Goal: Navigation & Orientation: Find specific page/section

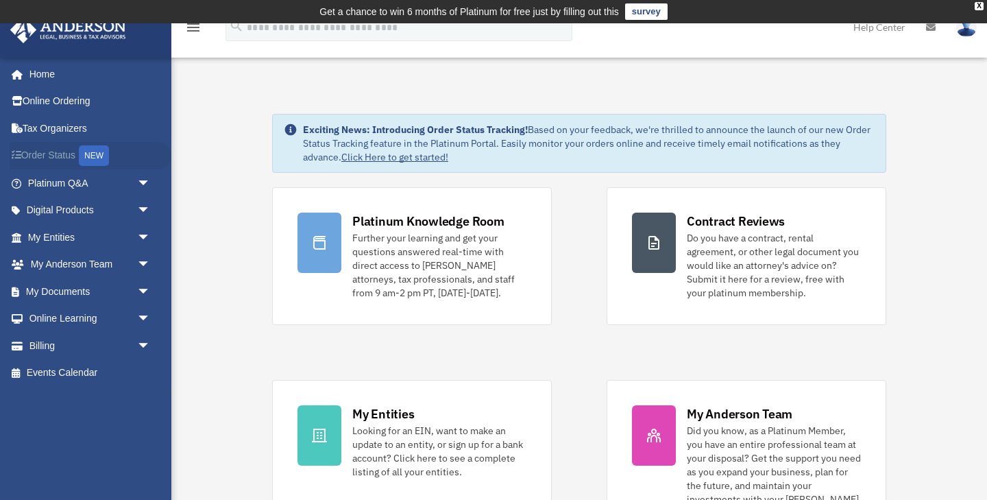
click at [56, 155] on link "Order Status NEW" at bounding box center [91, 156] width 162 height 28
click at [77, 258] on link "My Anderson Team arrow_drop_down" at bounding box center [91, 264] width 162 height 27
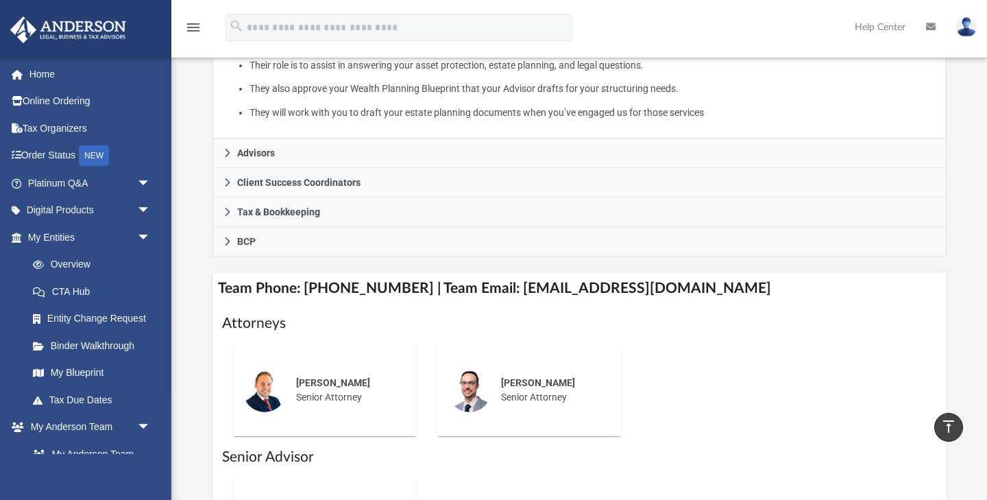
scroll to position [343, 0]
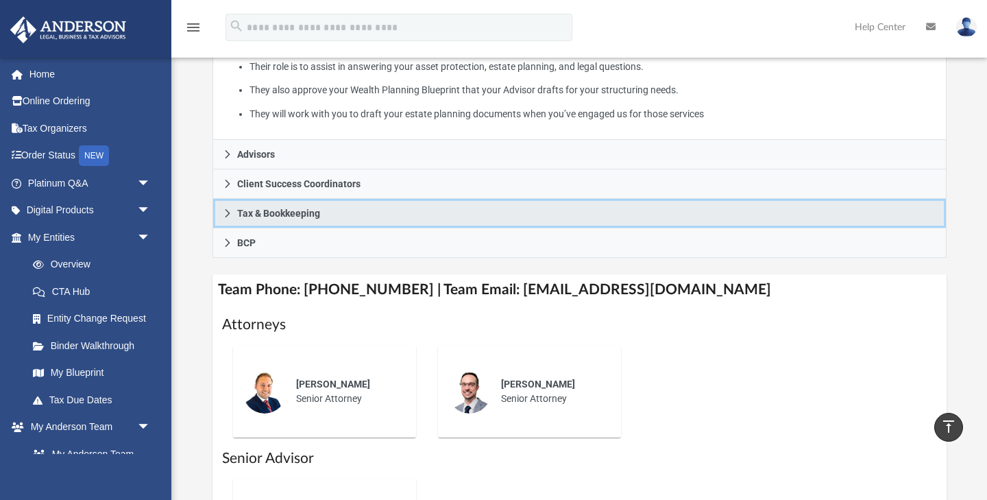
click at [227, 228] on link "Tax & Bookkeeping" at bounding box center [579, 213] width 734 height 29
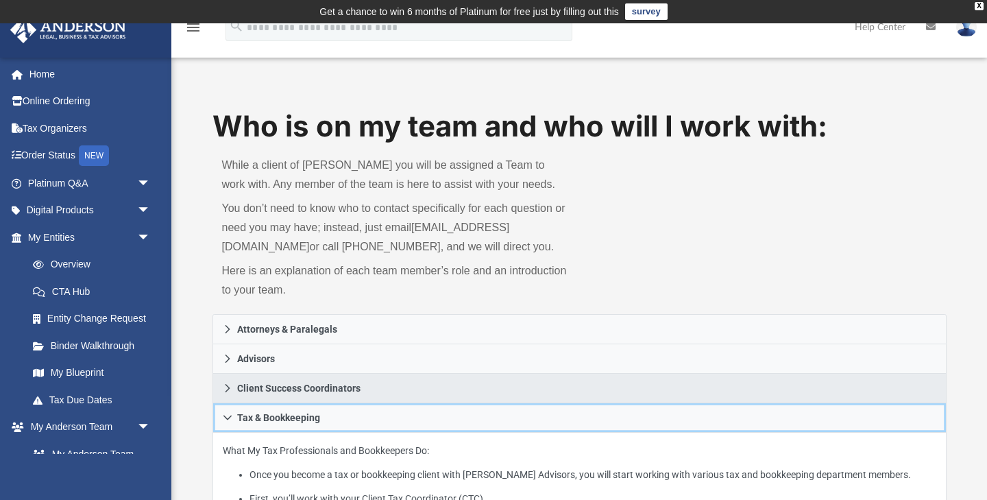
scroll to position [0, 0]
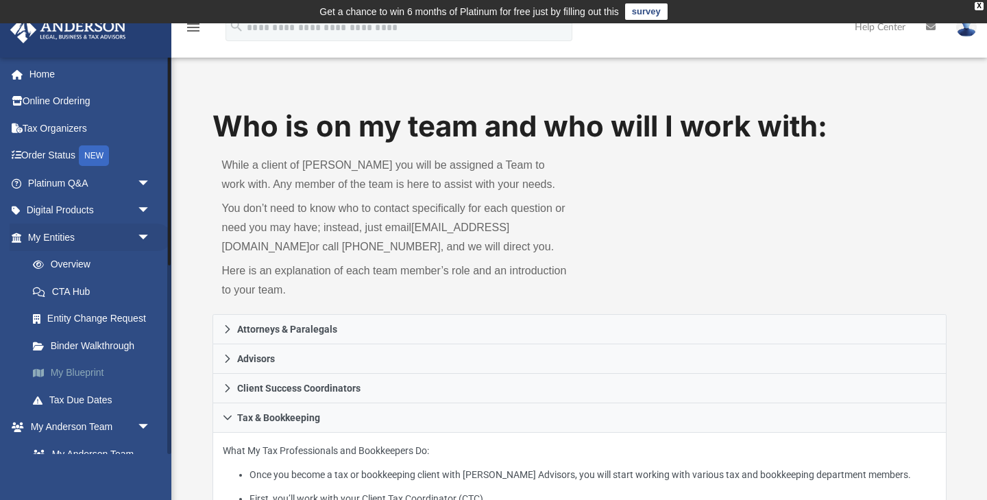
click at [84, 367] on link "My Blueprint" at bounding box center [95, 372] width 152 height 27
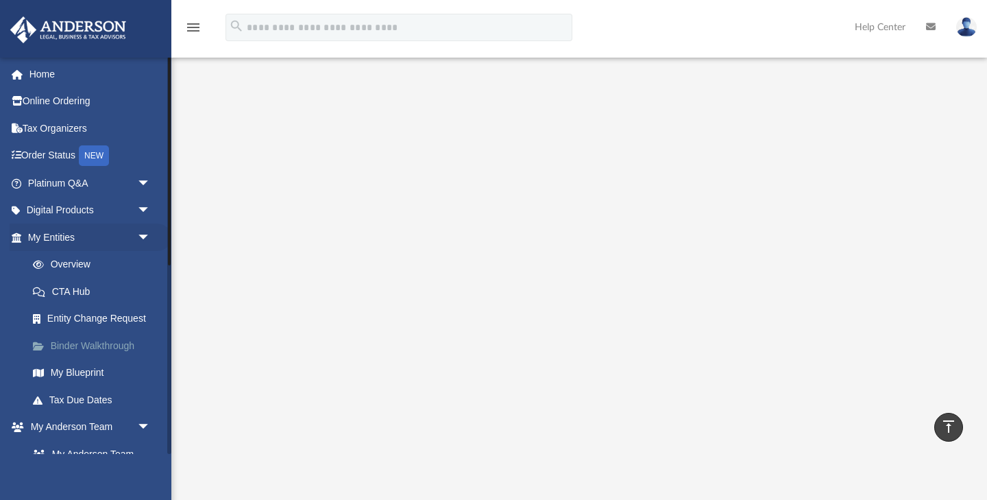
scroll to position [170, 0]
click at [110, 316] on link "Entity Change Request" at bounding box center [95, 318] width 152 height 27
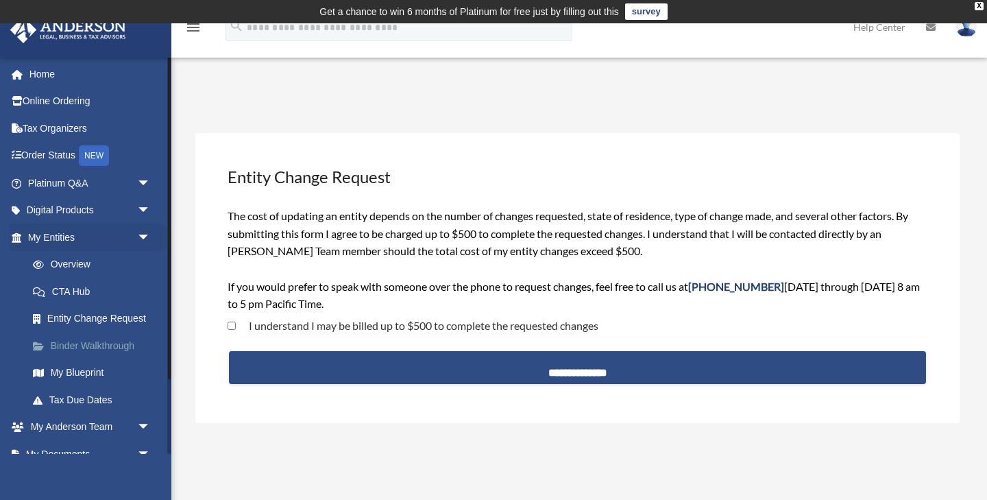
click at [86, 343] on link "Binder Walkthrough" at bounding box center [95, 345] width 152 height 27
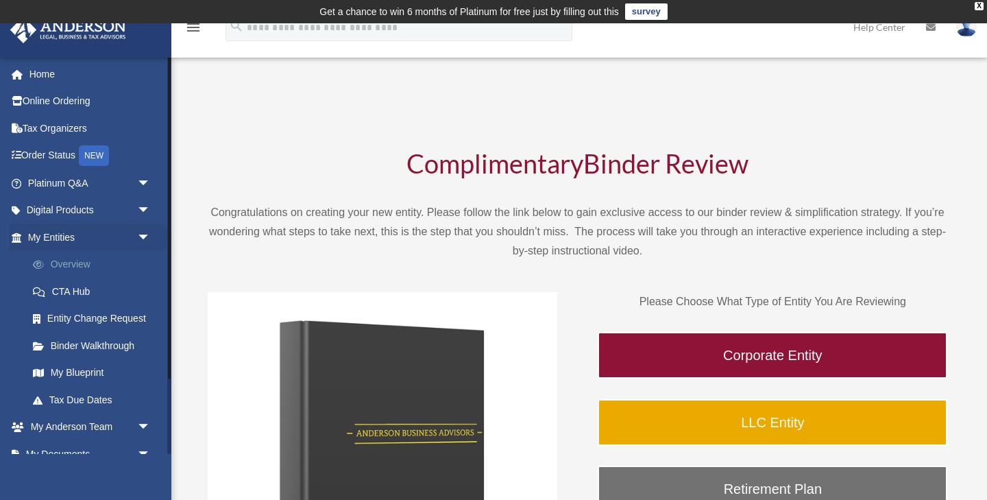
click at [66, 254] on link "Overview" at bounding box center [95, 264] width 152 height 27
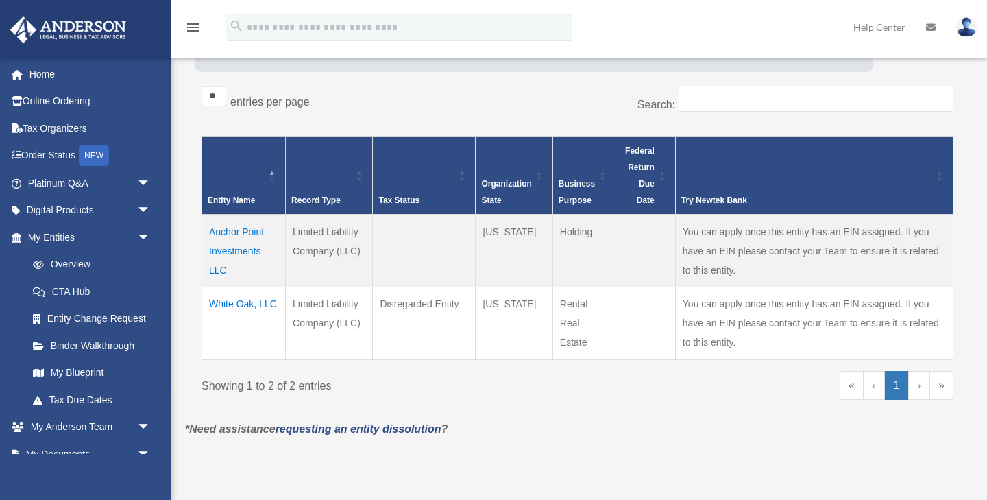
scroll to position [231, 0]
